Goal: Find specific page/section: Find specific page/section

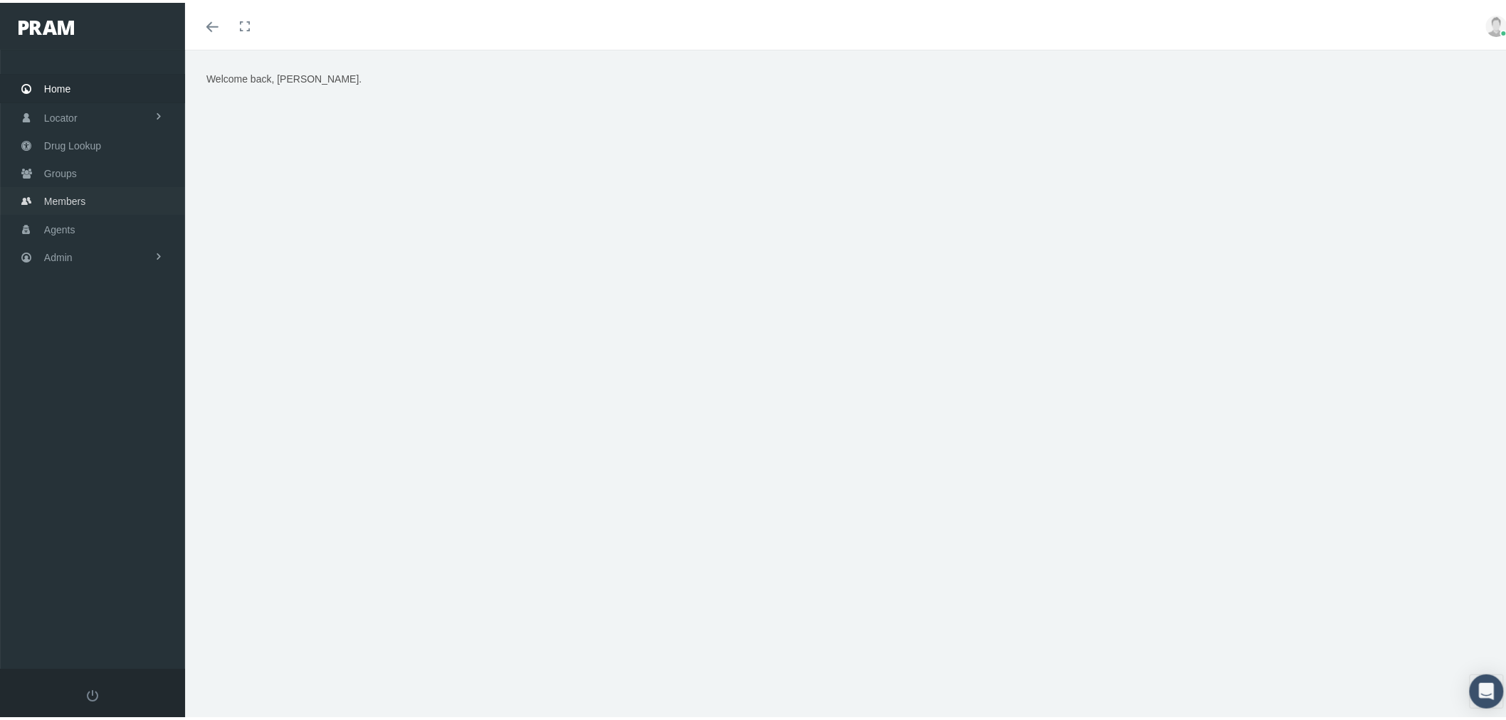
drag, startPoint x: 91, startPoint y: 192, endPoint x: 117, endPoint y: 199, distance: 26.6
click at [91, 192] on link "Members" at bounding box center [92, 198] width 185 height 28
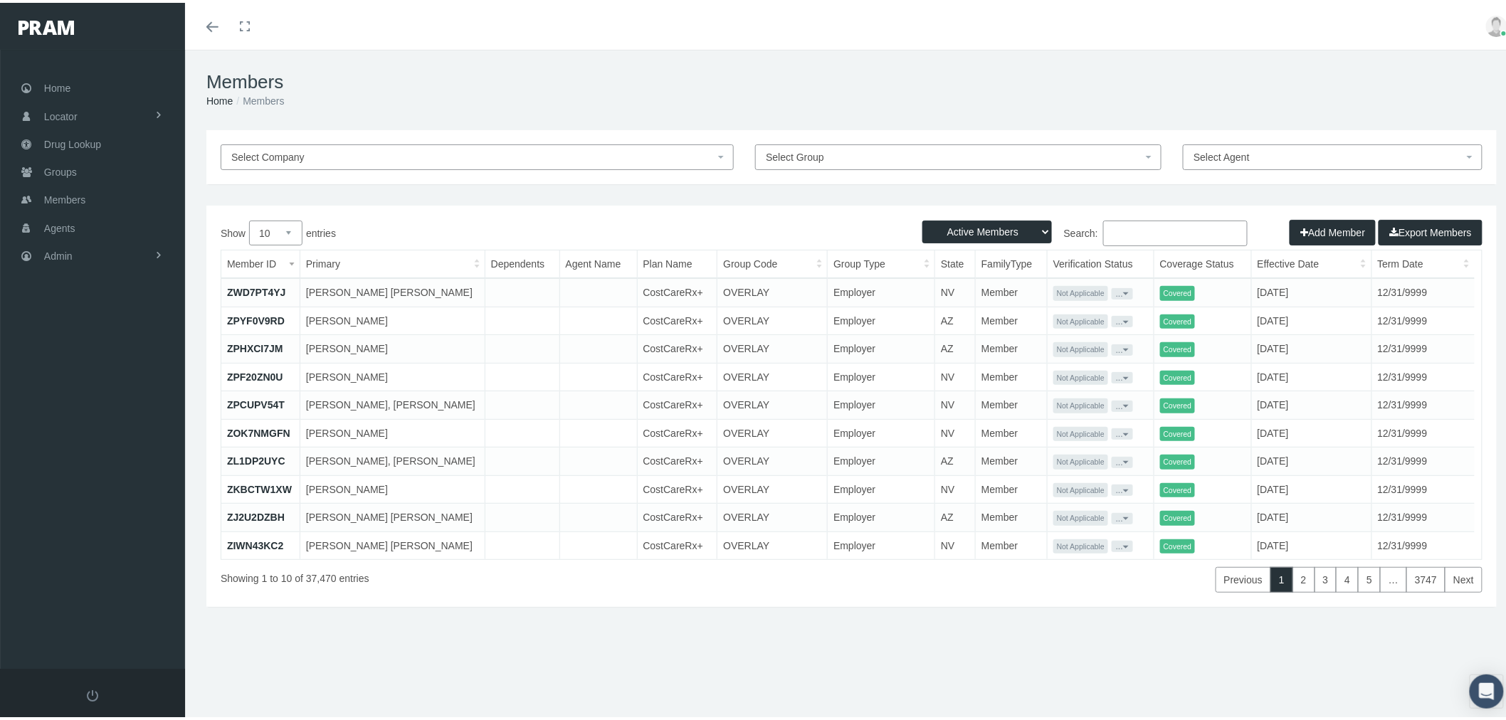
click at [1134, 229] on input "Search:" at bounding box center [1175, 231] width 144 height 26
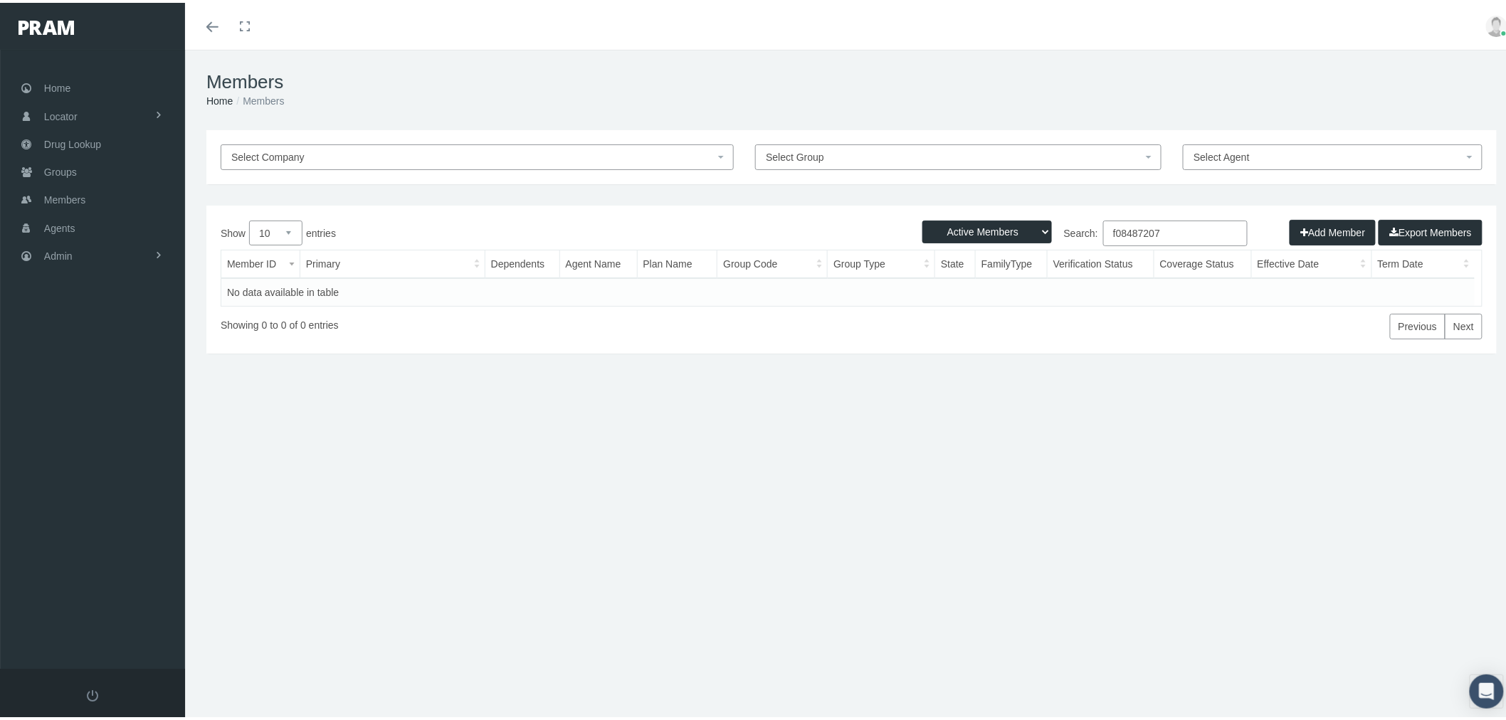
type input "f08487207"
drag, startPoint x: 991, startPoint y: 224, endPoint x: 993, endPoint y: 237, distance: 12.9
click at [991, 224] on select "Active Members Terminated Members Active & Terminated" at bounding box center [987, 229] width 130 height 23
select select "2"
click at [922, 218] on select "Active Members Terminated Members Active & Terminated" at bounding box center [987, 229] width 130 height 23
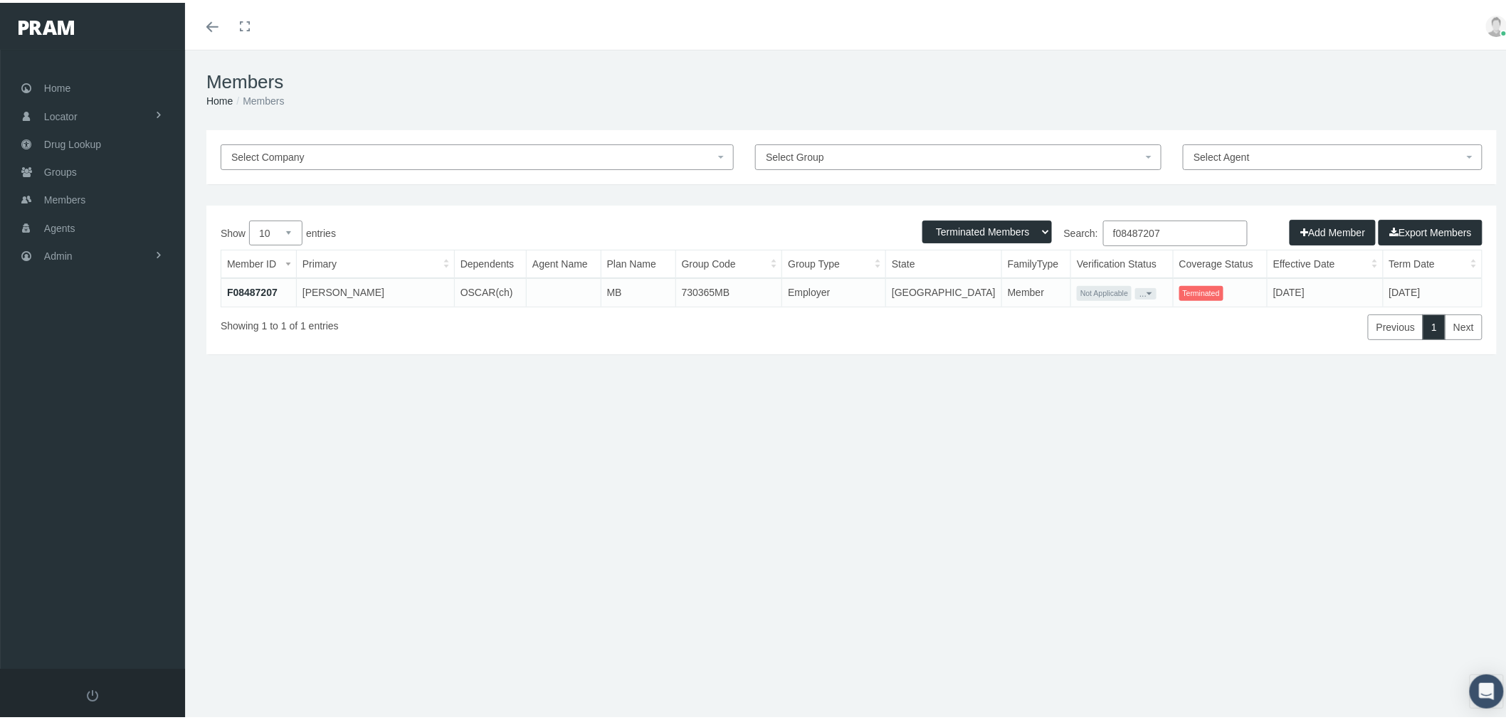
click at [265, 292] on link "F08487207" at bounding box center [252, 289] width 51 height 11
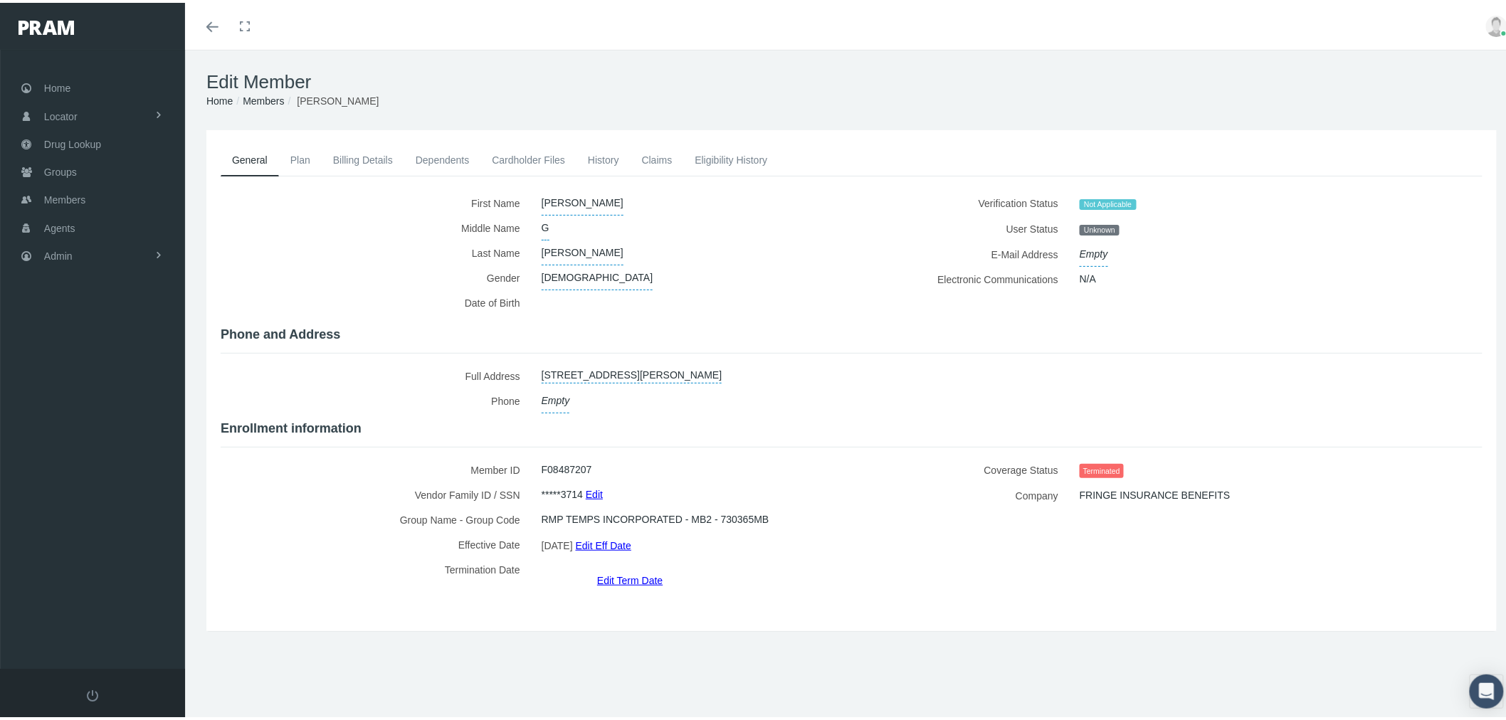
click at [429, 155] on link "Dependents" at bounding box center [442, 157] width 77 height 31
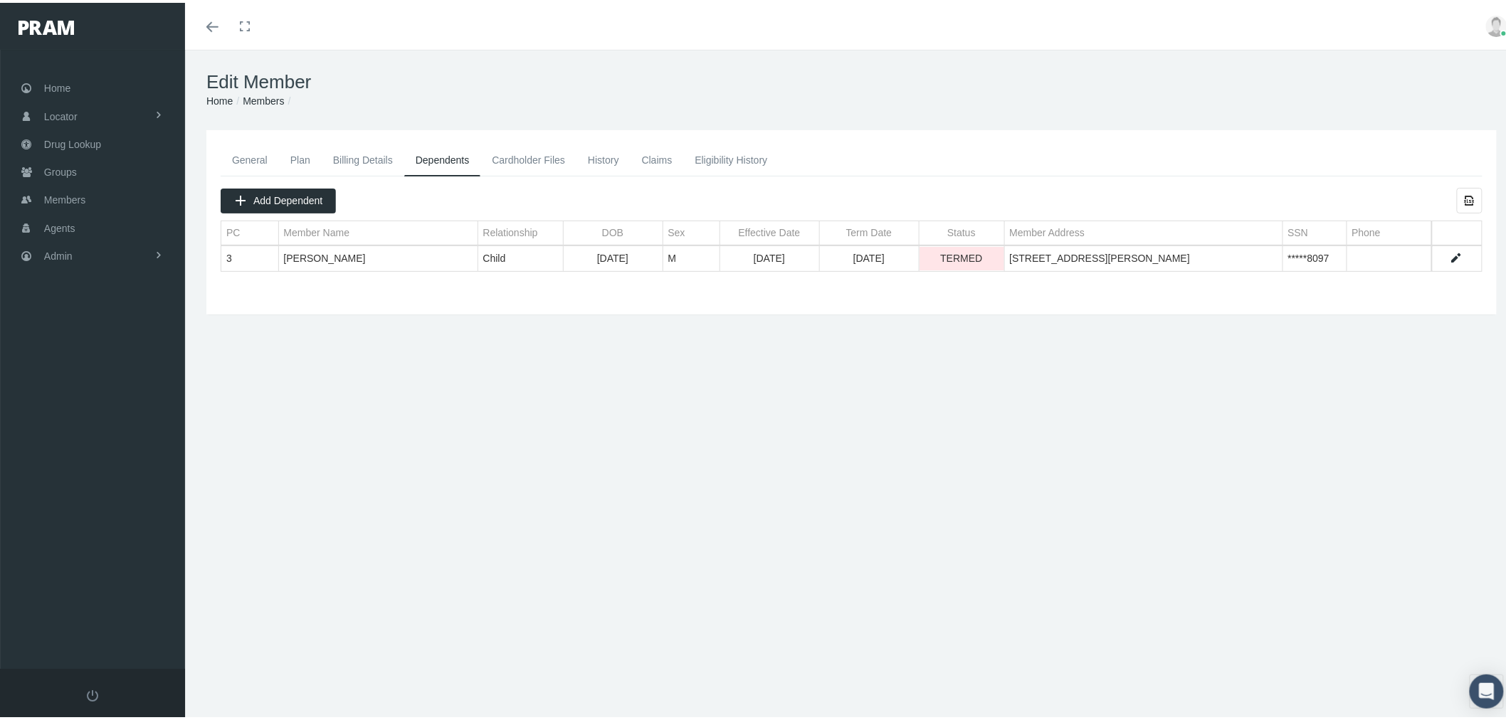
click at [606, 157] on link "History" at bounding box center [603, 157] width 54 height 31
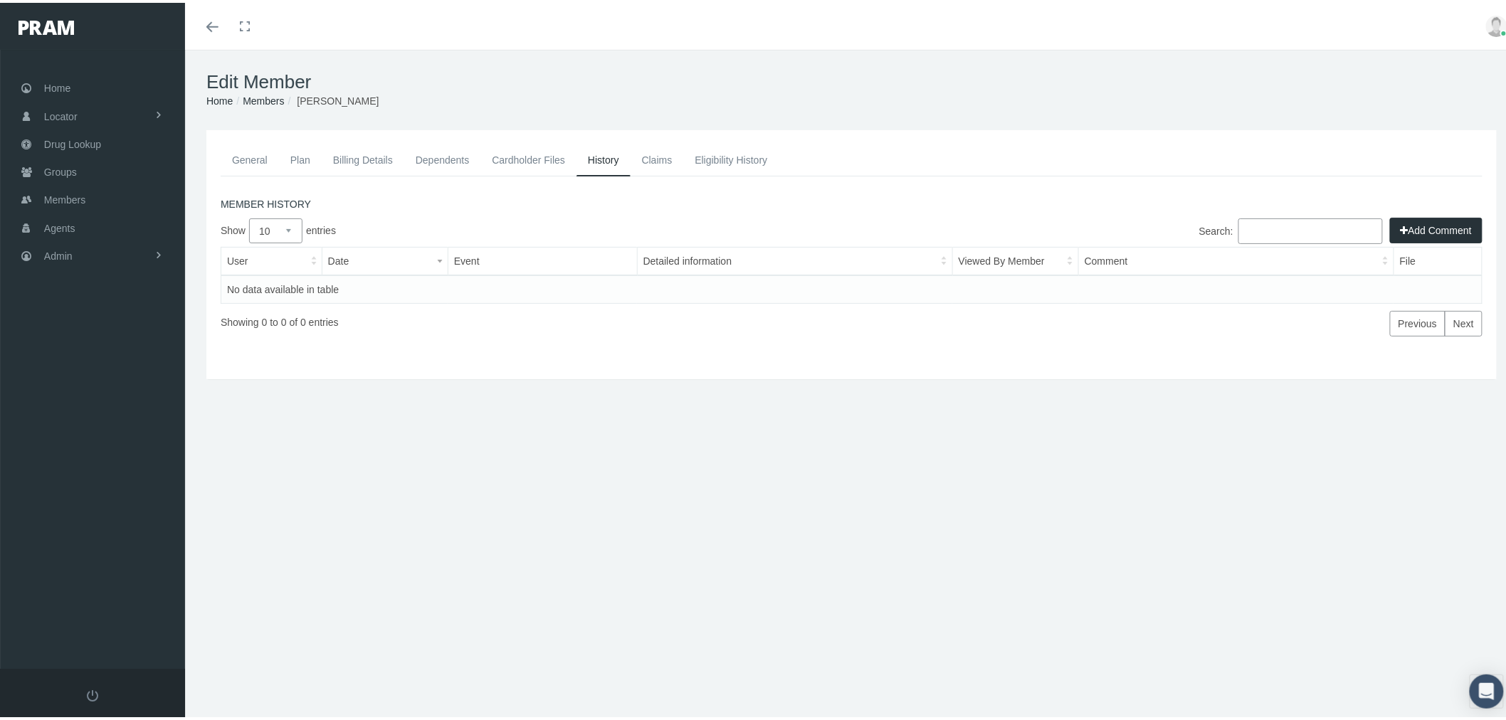
click at [710, 157] on link "Eligibility History" at bounding box center [730, 157] width 95 height 31
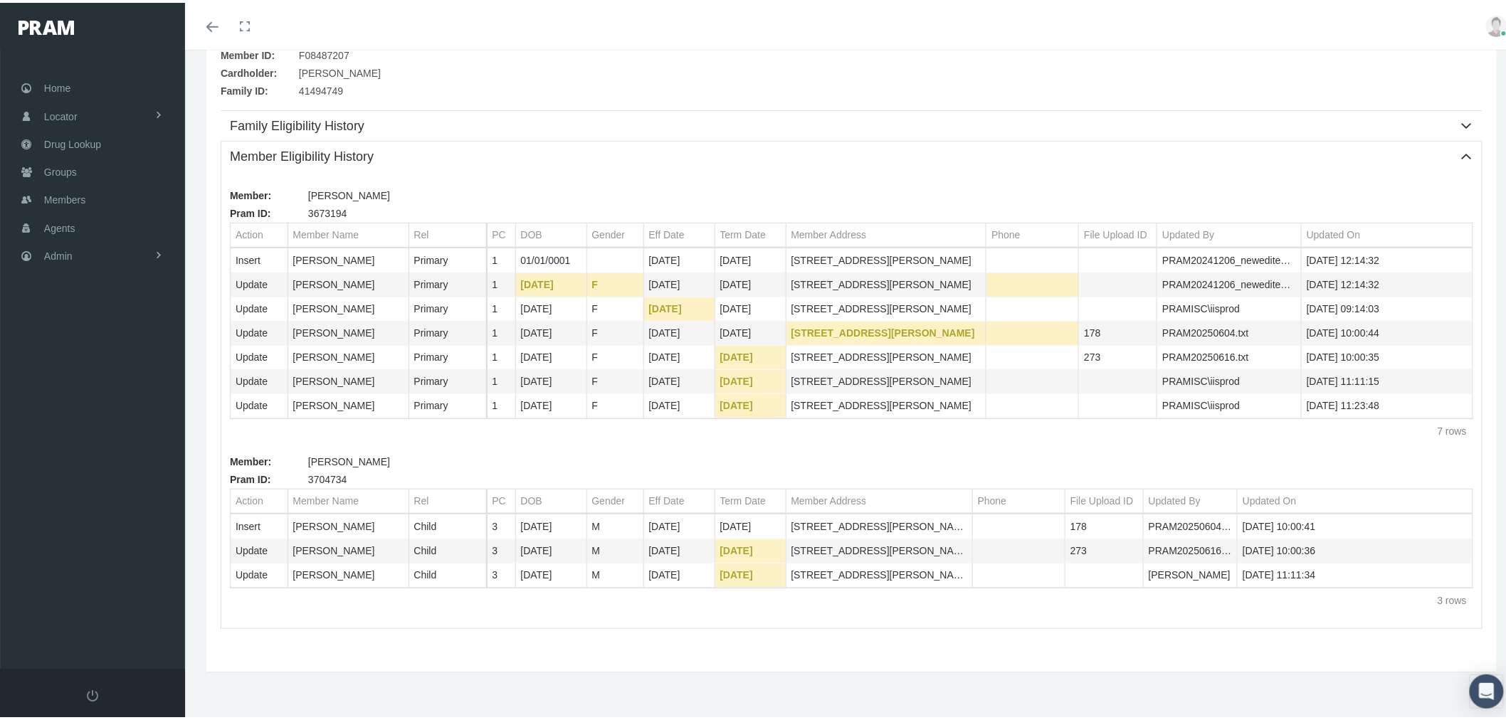
scroll to position [152, 0]
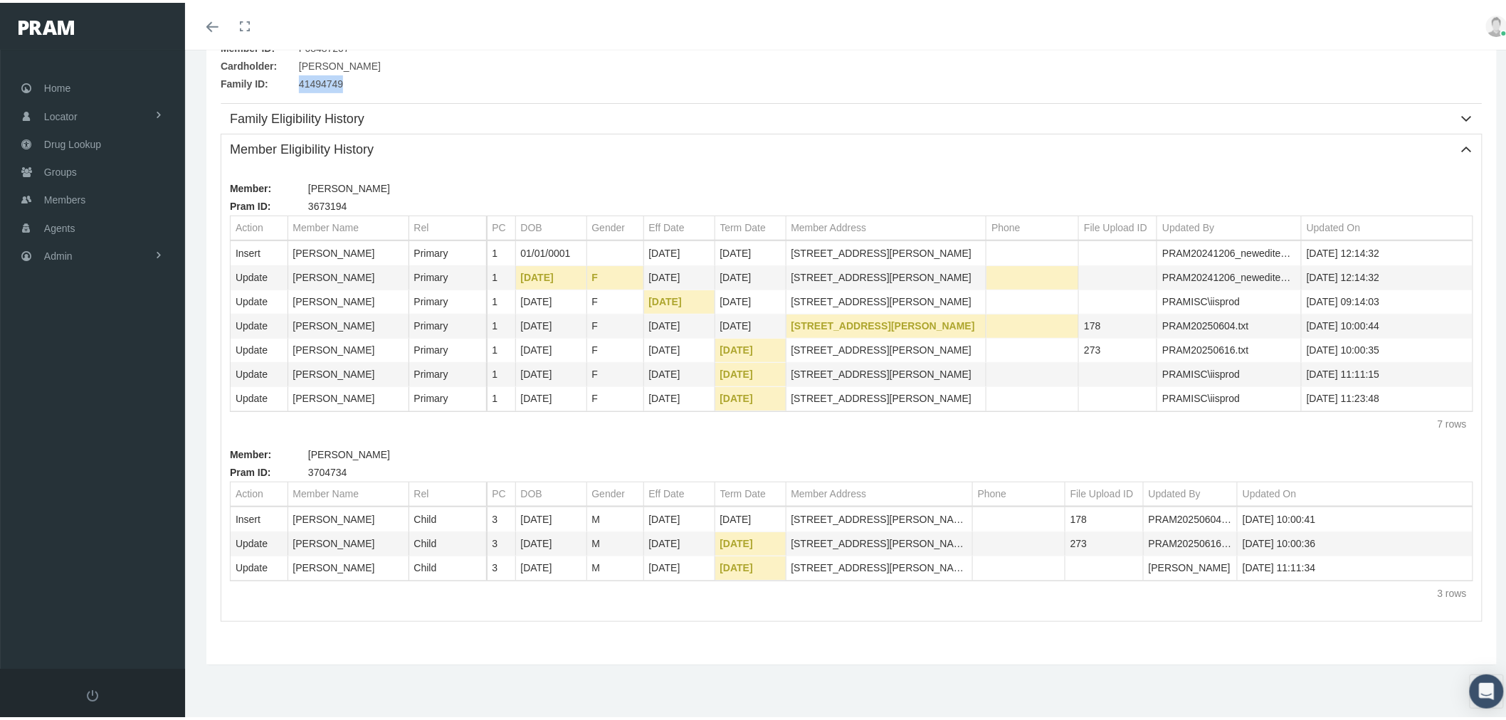
drag, startPoint x: 349, startPoint y: 76, endPoint x: 301, endPoint y: 75, distance: 48.4
click at [301, 75] on div "Family ID: 41494749" at bounding box center [852, 82] width 1262 height 18
copy span "41494749"
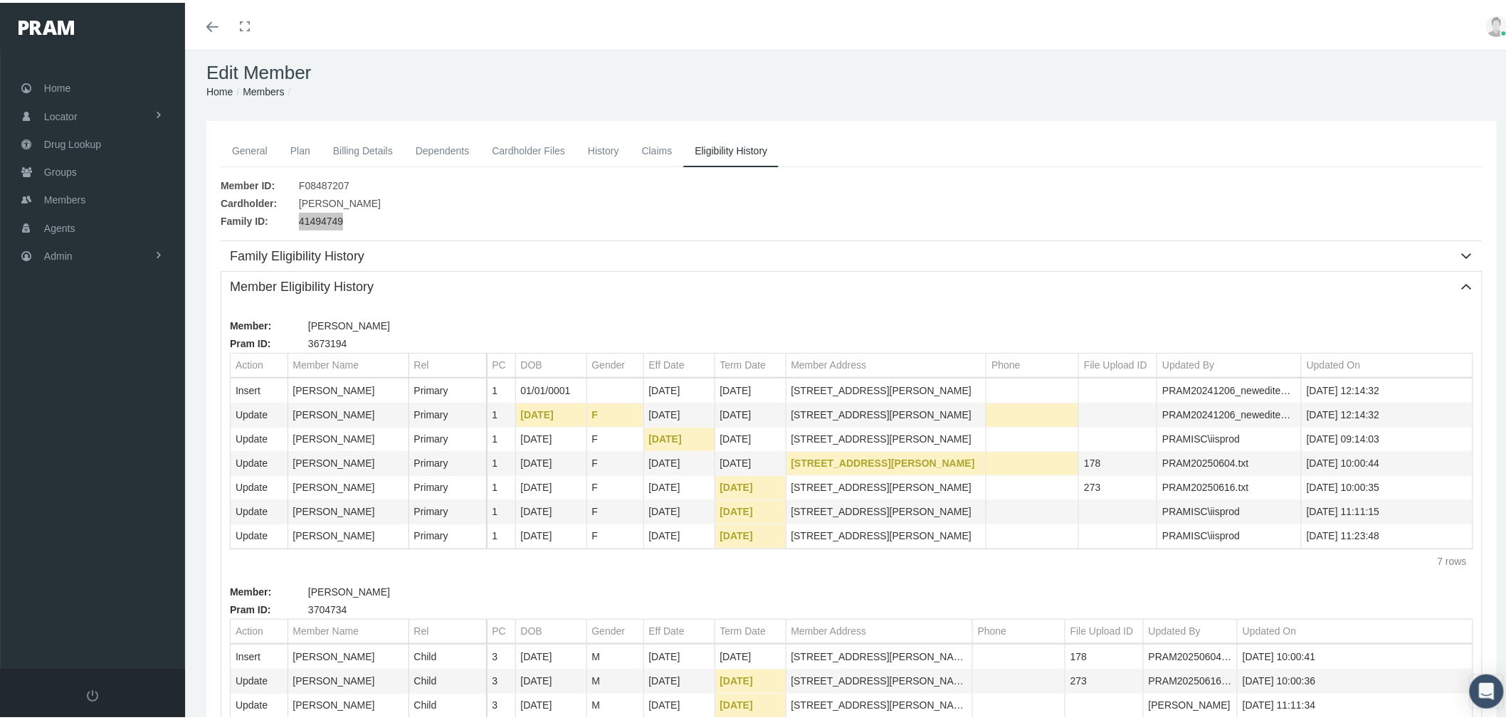
scroll to position [0, 0]
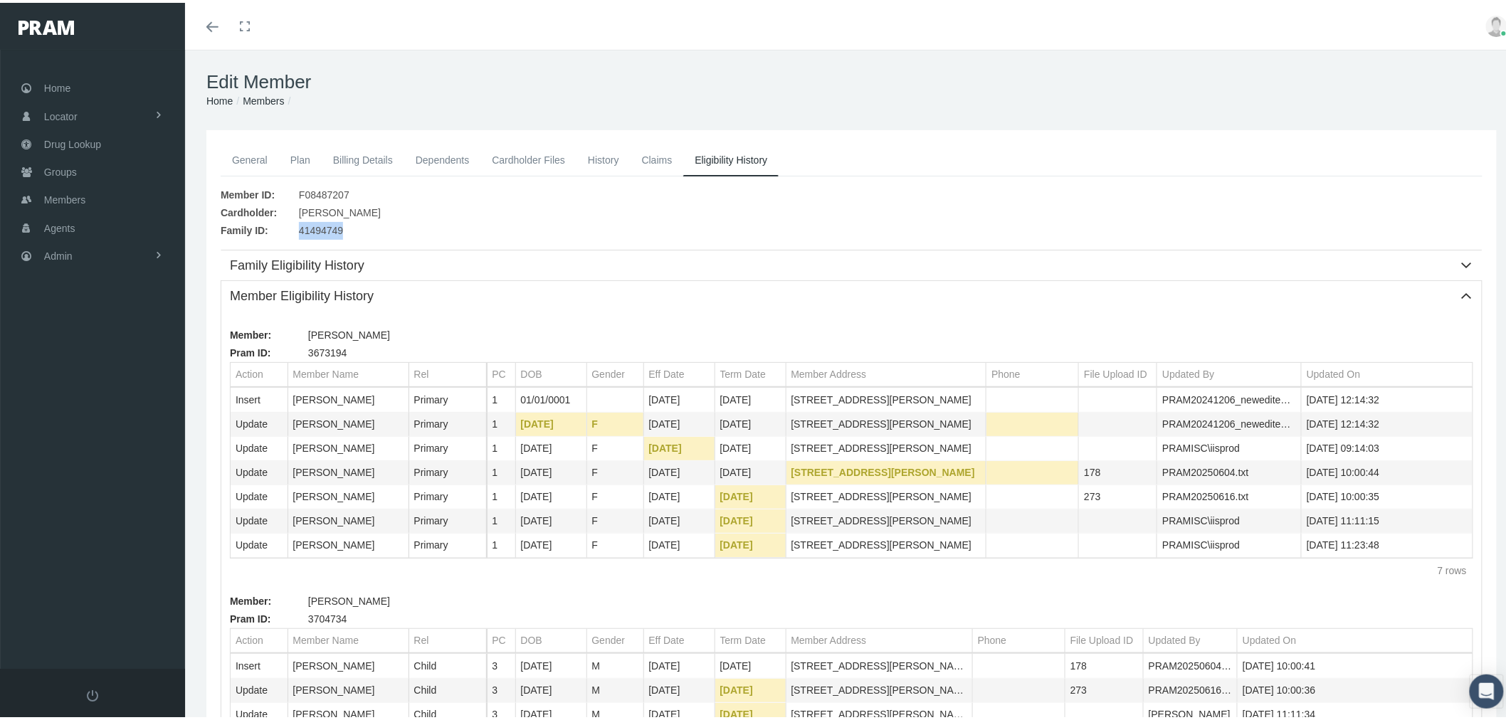
click at [249, 160] on link "General" at bounding box center [250, 157] width 58 height 31
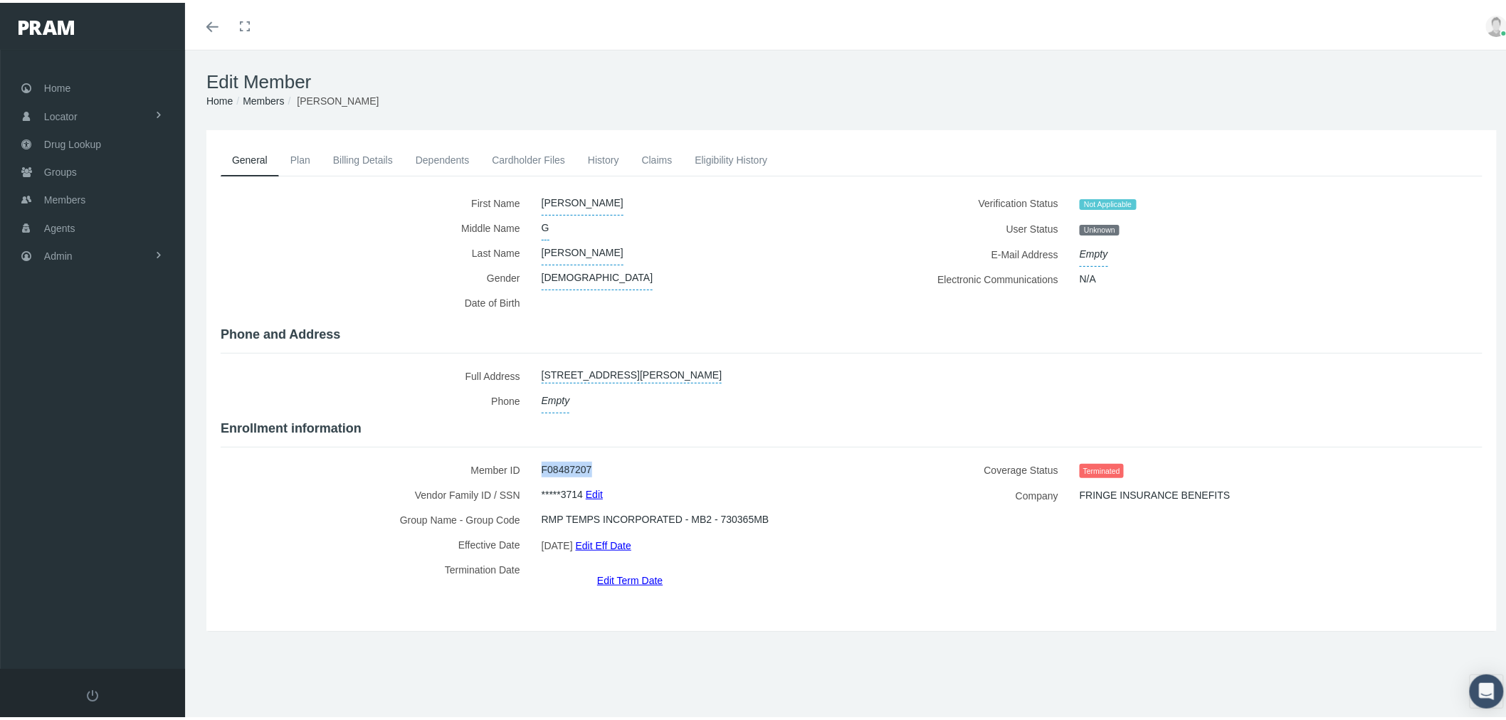
drag, startPoint x: 546, startPoint y: 458, endPoint x: 532, endPoint y: 458, distance: 14.2
click at [532, 458] on div "F08487207" at bounding box center [686, 467] width 310 height 25
copy span "F08487207"
click at [118, 246] on link "Admin" at bounding box center [92, 253] width 185 height 28
click at [122, 586] on link "Settings" at bounding box center [92, 598] width 185 height 25
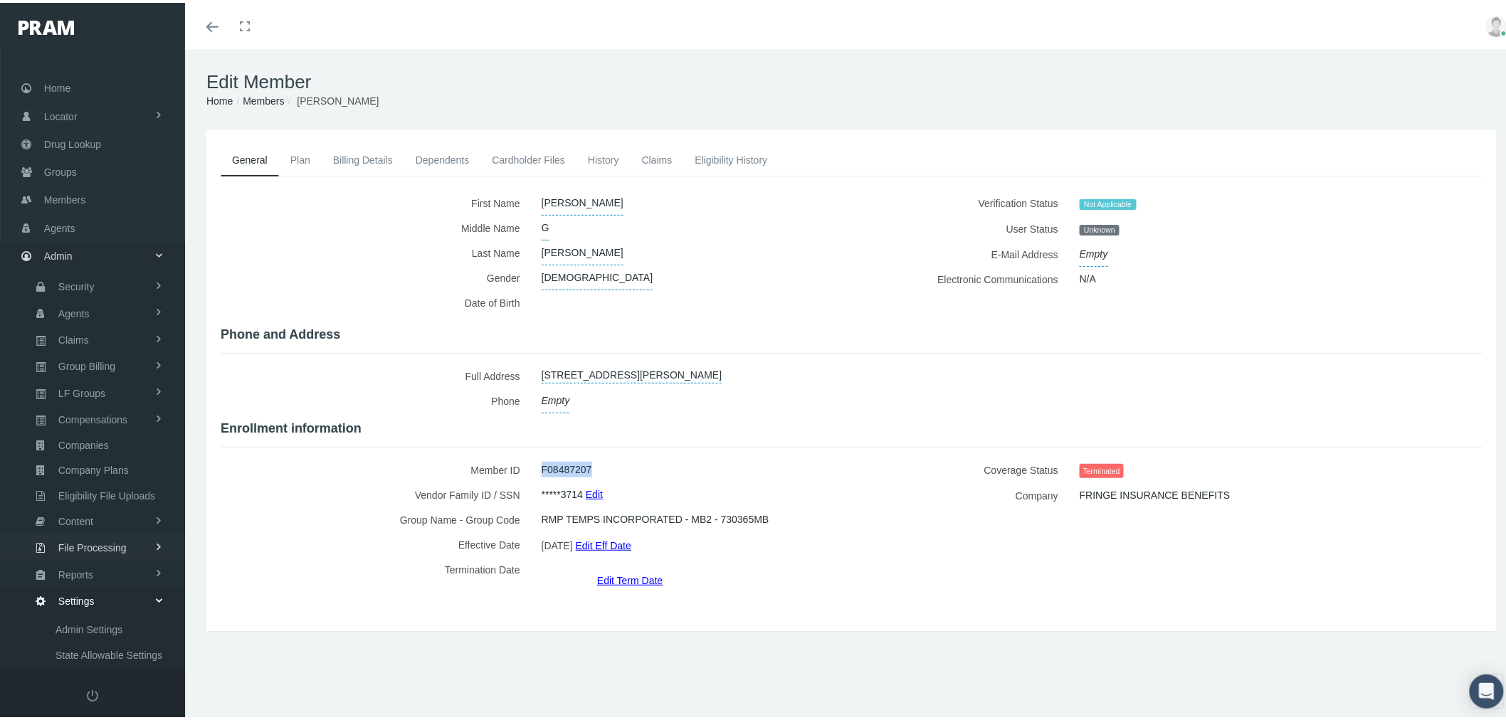
scroll to position [79, 0]
click at [121, 586] on link "State Licenses" at bounding box center [92, 598] width 185 height 25
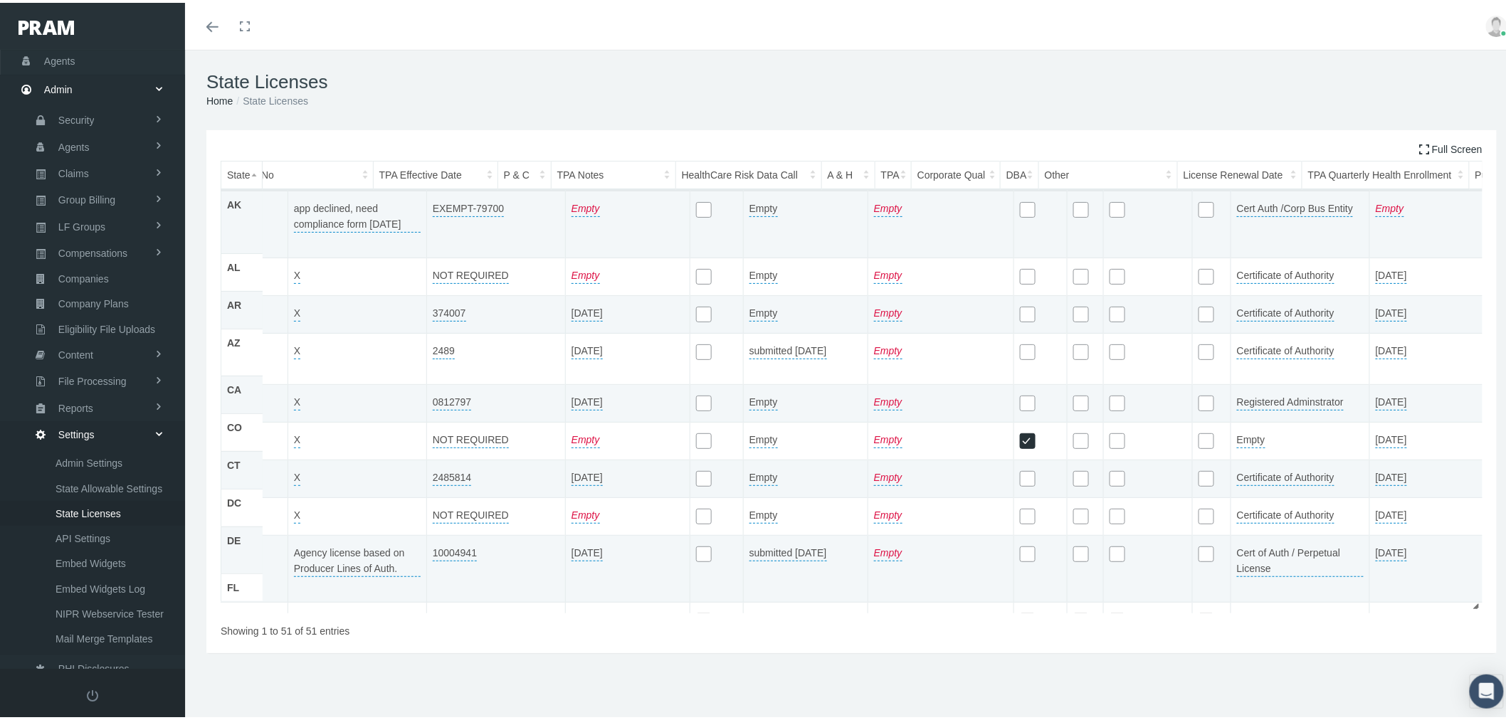
scroll to position [0, 428]
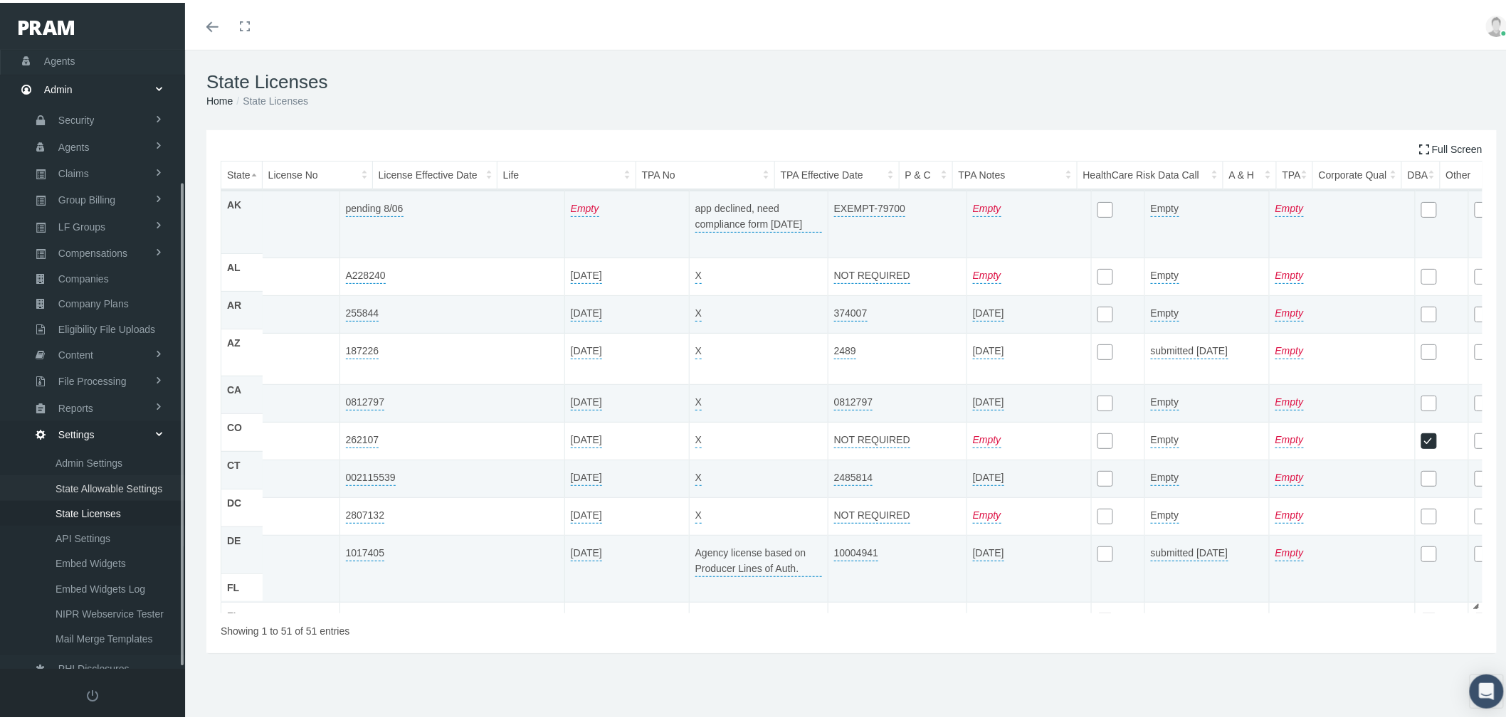
click at [101, 474] on span "State Allowable Settings" at bounding box center [109, 486] width 107 height 24
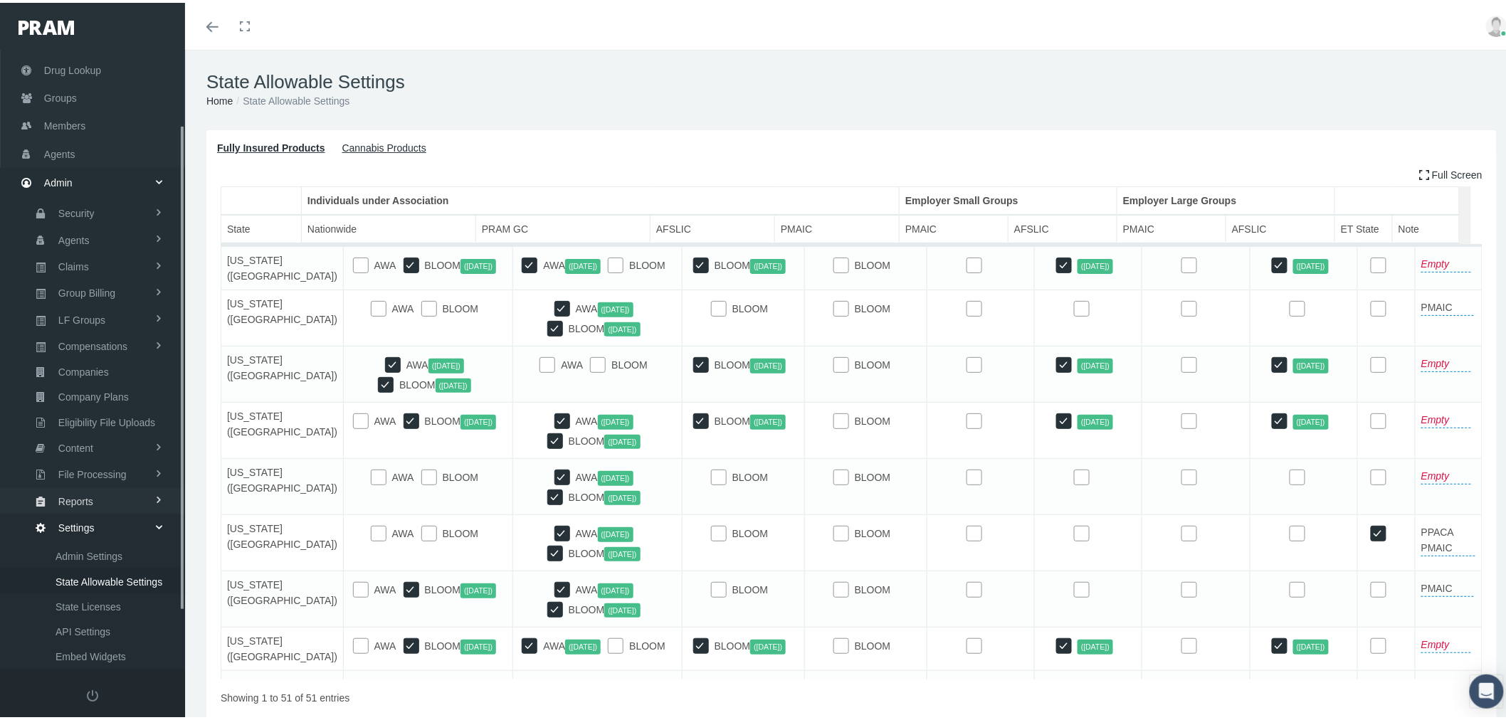
scroll to position [167, 0]
click at [102, 499] on span "State Licenses" at bounding box center [88, 511] width 65 height 24
